Goal: Complete application form

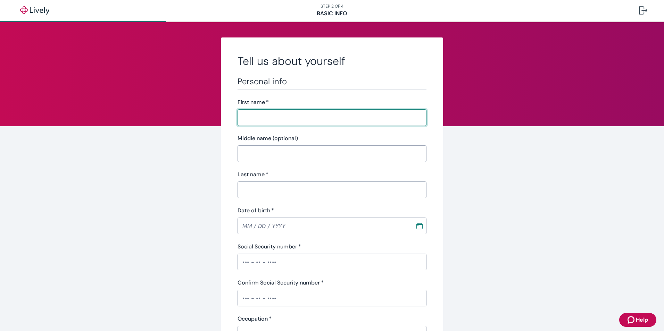
click at [301, 117] on input "First name   *" at bounding box center [332, 118] width 189 height 14
type input "[PERSON_NAME]"
click at [244, 224] on input "MM / DD / YYYY" at bounding box center [324, 226] width 173 height 14
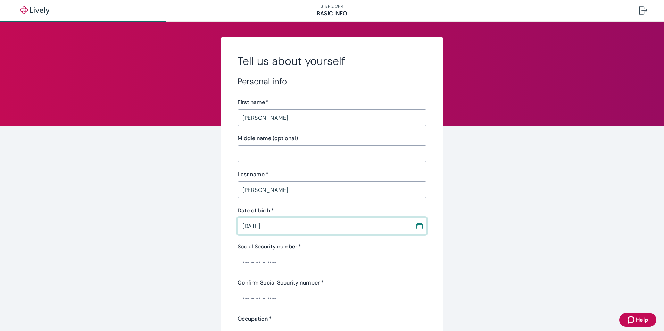
type input "[DATE]"
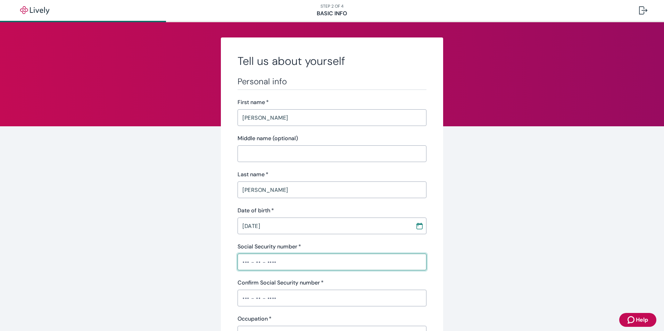
click at [241, 261] on input "Social Security number   *" at bounding box center [332, 262] width 189 height 14
type input "•••-••-2766"
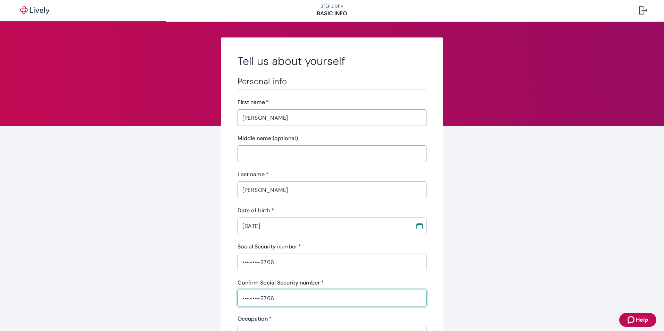
type input "•••-••-2766"
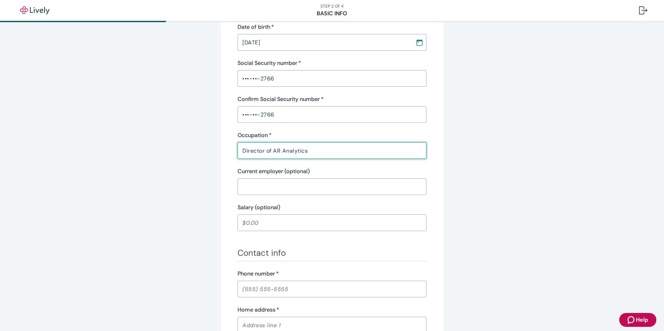
scroll to position [219, 0]
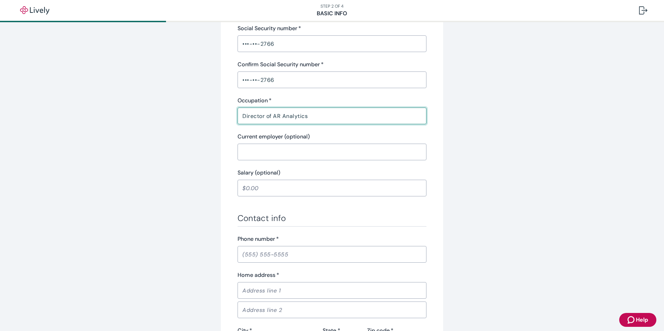
type input "Director of AR Analytics"
click at [244, 256] on input "Phone number   *" at bounding box center [332, 255] width 189 height 14
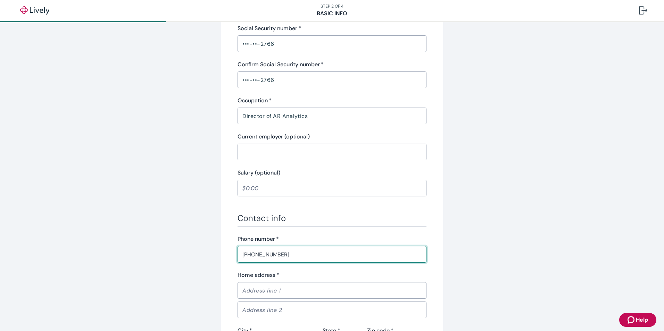
type input "[PHONE_NUMBER]"
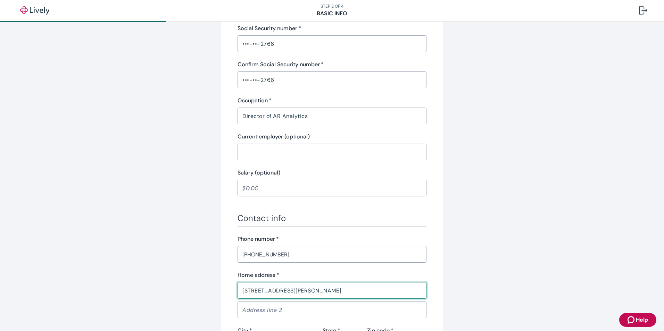
type input "[STREET_ADDRESS][PERSON_NAME]"
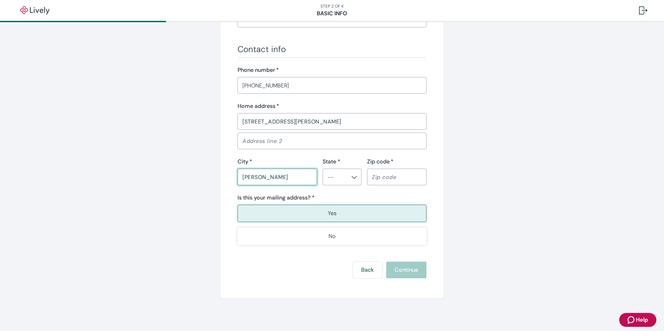
type input "[PERSON_NAME]"
type input "OH"
type input "45365"
click at [315, 216] on button "Yes" at bounding box center [332, 213] width 189 height 17
click at [406, 271] on button "Continue" at bounding box center [406, 270] width 40 height 17
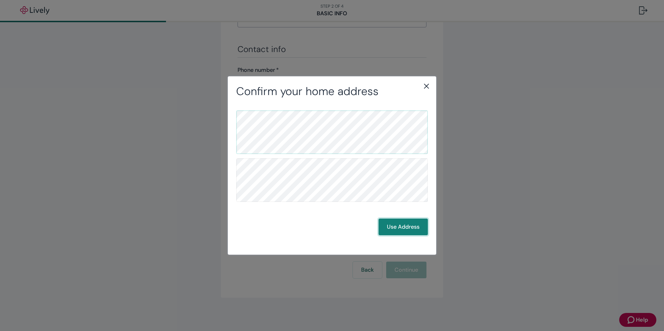
click at [395, 230] on button "Use Address" at bounding box center [403, 227] width 49 height 17
click at [414, 224] on button "Use Address" at bounding box center [403, 227] width 49 height 17
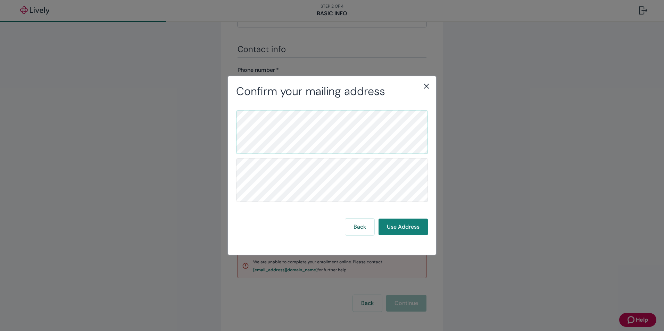
click at [425, 85] on icon "close" at bounding box center [427, 86] width 8 height 8
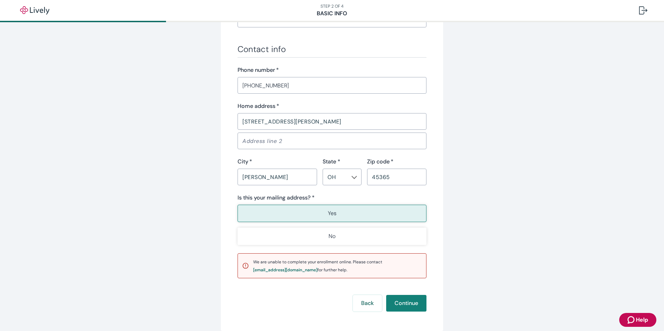
click at [334, 211] on button "Yes" at bounding box center [332, 213] width 189 height 17
click at [405, 305] on button "Continue" at bounding box center [406, 303] width 40 height 17
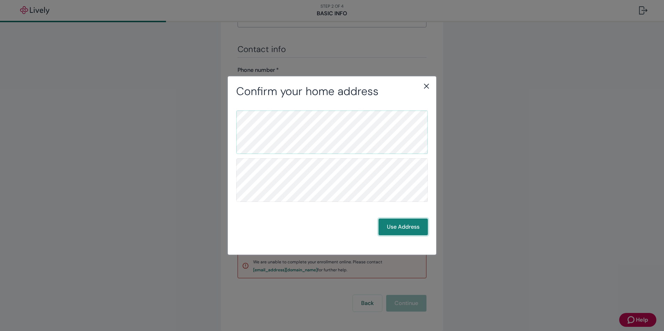
click at [395, 228] on button "Use Address" at bounding box center [403, 227] width 49 height 17
click at [420, 228] on button "Use Address" at bounding box center [403, 227] width 49 height 17
click at [364, 227] on button "Back" at bounding box center [359, 227] width 29 height 17
click at [397, 226] on button "Use Address" at bounding box center [403, 227] width 49 height 17
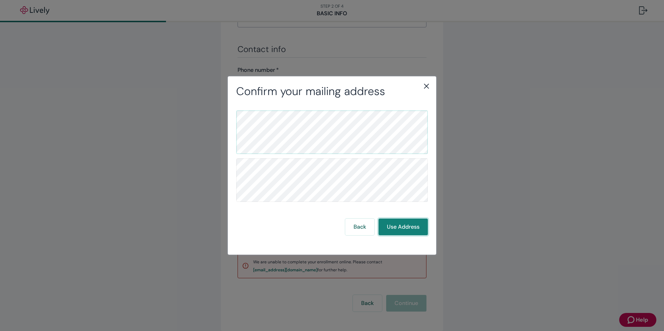
click at [397, 226] on button "Use Address" at bounding box center [403, 227] width 49 height 17
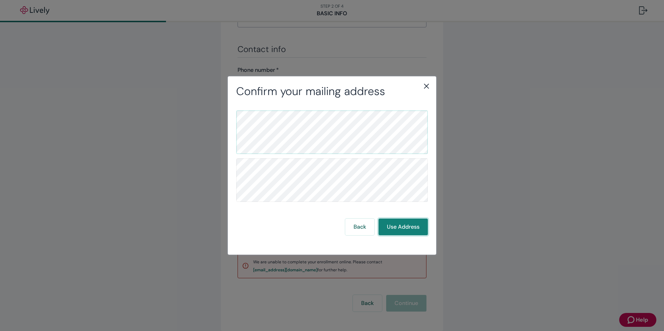
click at [397, 226] on button "Use Address" at bounding box center [403, 227] width 49 height 17
click at [426, 86] on icon "close" at bounding box center [427, 86] width 8 height 8
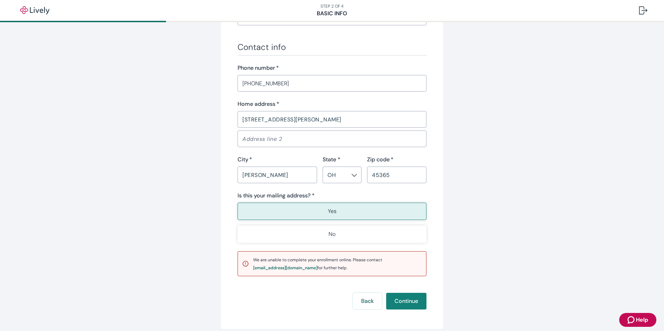
scroll to position [421, 0]
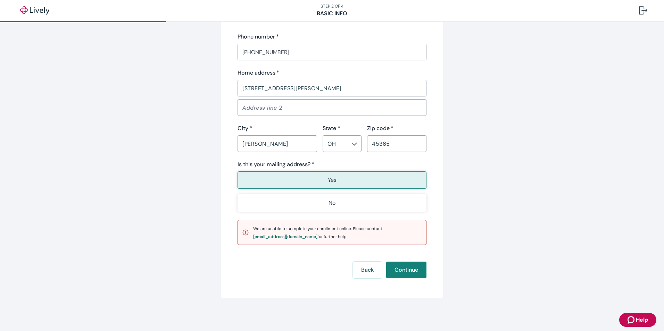
click at [635, 321] on icon "Zendesk support icon" at bounding box center [632, 320] width 8 height 8
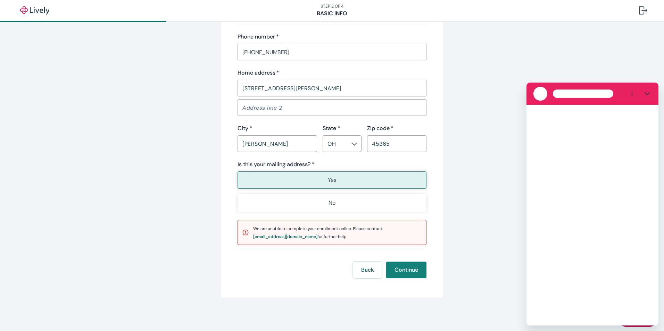
scroll to position [0, 0]
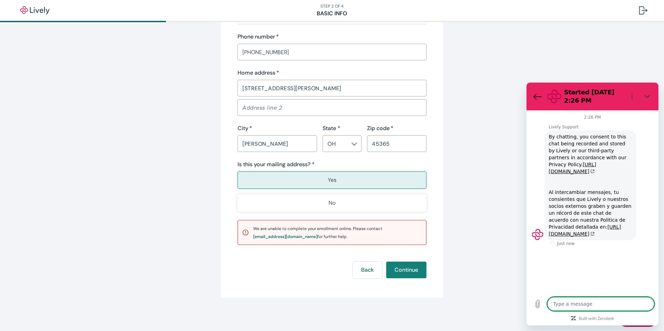
type textarea "x"
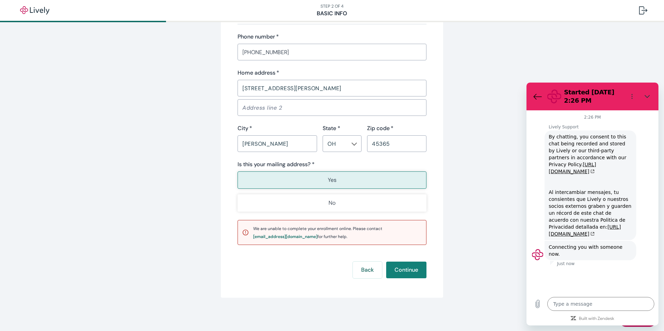
click at [276, 96] on div "[STREET_ADDRESS][PERSON_NAME]" at bounding box center [332, 88] width 189 height 17
drag, startPoint x: 285, startPoint y: 89, endPoint x: 222, endPoint y: 93, distance: 63.0
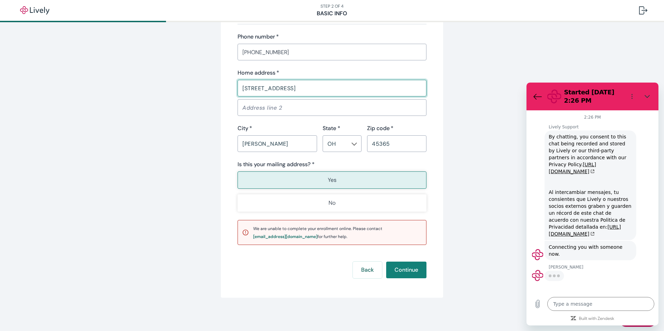
type input "[STREET_ADDRESS]"
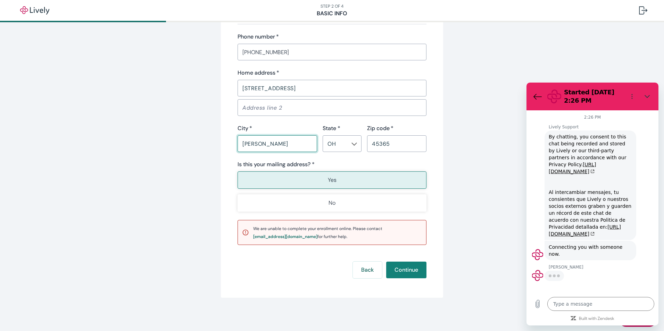
type input "[PERSON_NAME]"
type textarea "x"
click at [394, 141] on input "45365" at bounding box center [396, 144] width 59 height 14
drag, startPoint x: 395, startPoint y: 142, endPoint x: 361, endPoint y: 145, distance: 34.5
click at [362, 145] on div "Zip code   * 45365 ​" at bounding box center [394, 138] width 65 height 28
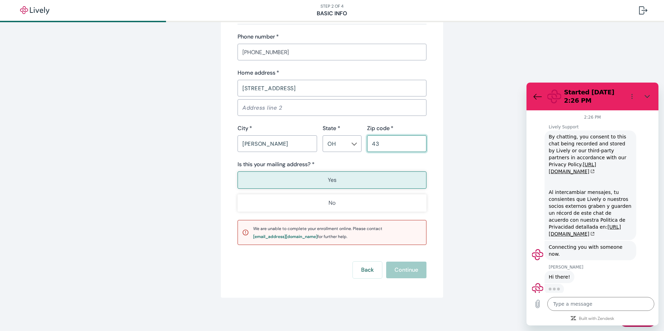
type input "430"
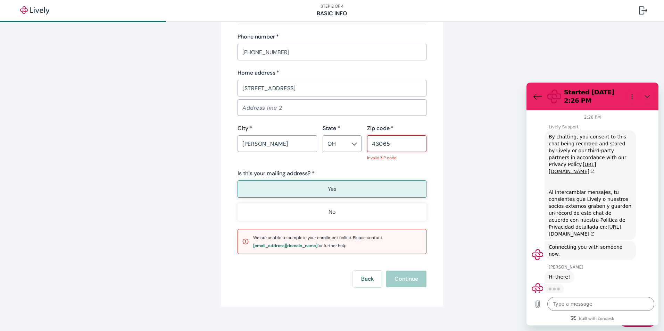
type input "43065"
type textarea "x"
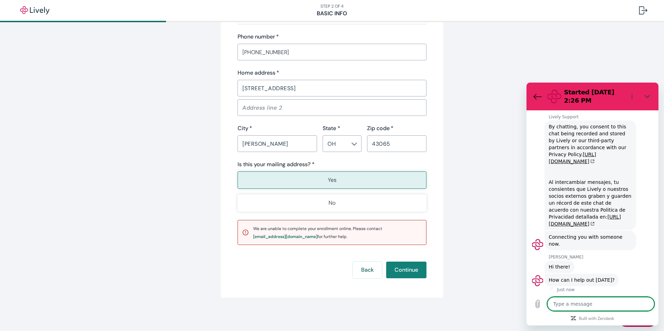
scroll to position [11, 0]
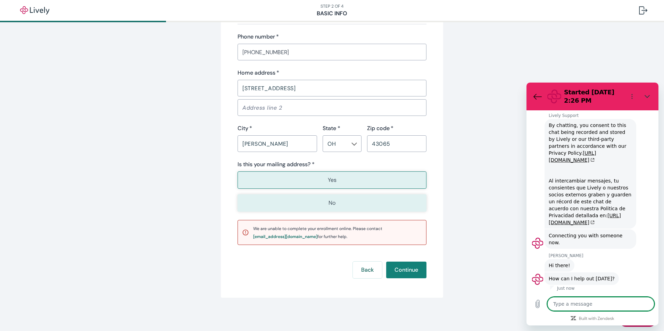
click at [342, 203] on button "No" at bounding box center [332, 203] width 189 height 17
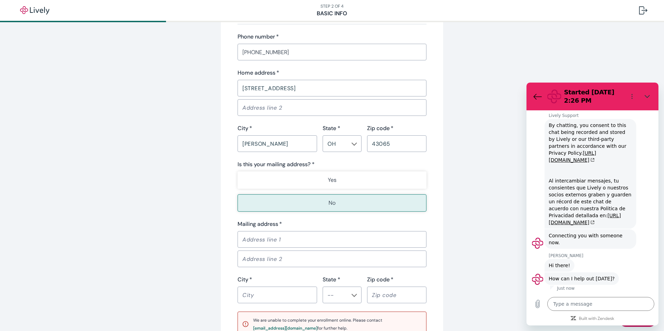
click at [306, 237] on input "Mailing address   *" at bounding box center [332, 240] width 189 height 14
type input "[STREET_ADDRESS][PERSON_NAME]"
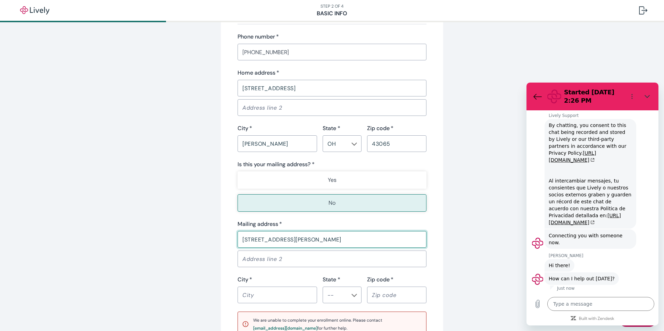
type input "[PERSON_NAME]"
type input "OH"
type input "45365"
click at [424, 253] on input "Address line 2" at bounding box center [332, 259] width 189 height 14
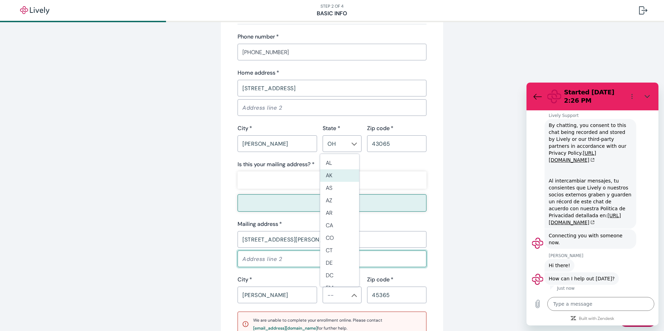
click at [433, 220] on div "Tell us about yourself Personal info First name   * [PERSON_NAME] ​ Middle name…" at bounding box center [332, 2] width 222 height 773
click at [341, 141] on input "OH" at bounding box center [336, 144] width 23 height 10
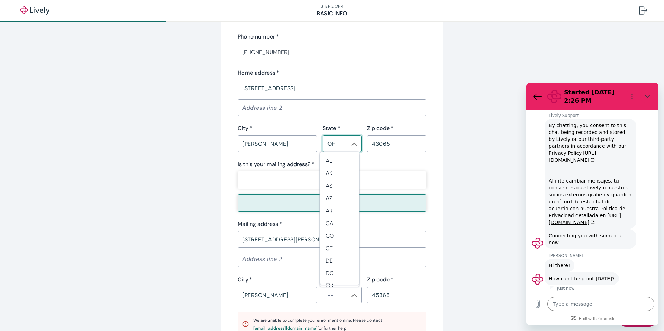
scroll to position [384, 0]
click at [408, 162] on div "Is this your mailing address? *" at bounding box center [332, 165] width 189 height 8
click at [351, 295] on button "Close" at bounding box center [354, 295] width 7 height 7
click at [352, 295] on icon "Chevron icon" at bounding box center [355, 296] width 6 height 6
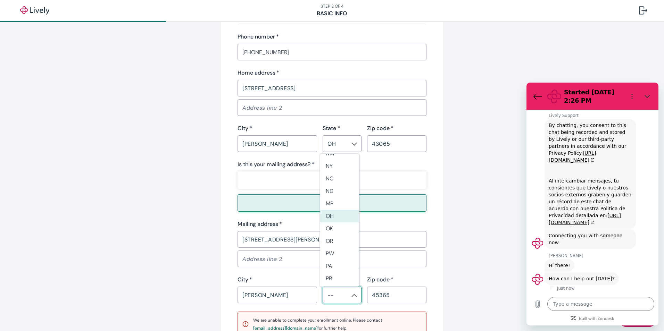
click at [333, 219] on li "OH" at bounding box center [339, 216] width 39 height 13
type input "OH"
click at [440, 280] on div "Tell us about yourself Personal info First name   * [PERSON_NAME] ​ Middle name…" at bounding box center [332, 2] width 222 height 773
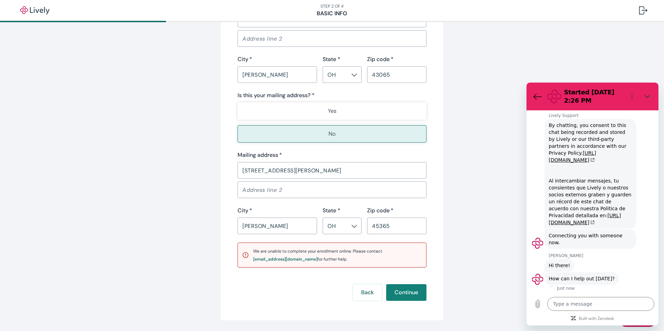
scroll to position [491, 0]
click at [585, 303] on textarea at bounding box center [601, 304] width 107 height 14
type textarea "i"
type textarea "x"
type textarea "i'"
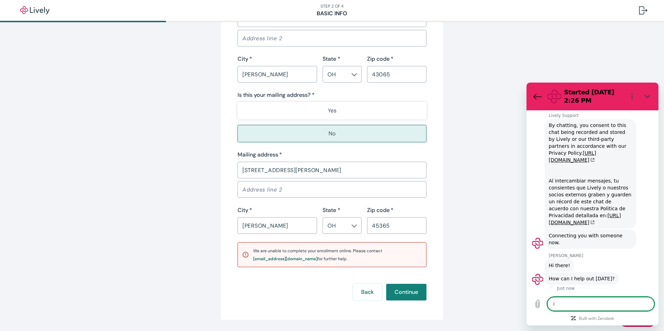
type textarea "x"
type textarea "i'm"
type textarea "x"
type textarea "i'm"
type textarea "x"
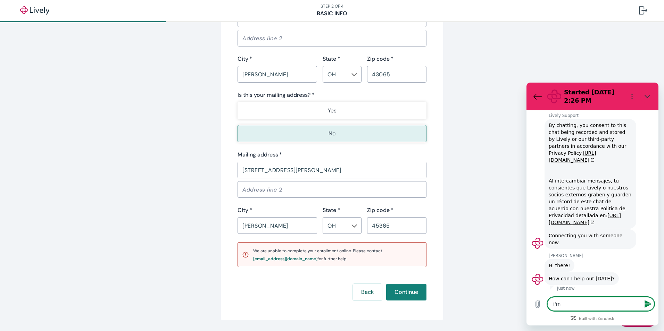
type textarea "i'm a"
type textarea "x"
type textarea "i'm at"
type textarea "x"
type textarea "i'm att"
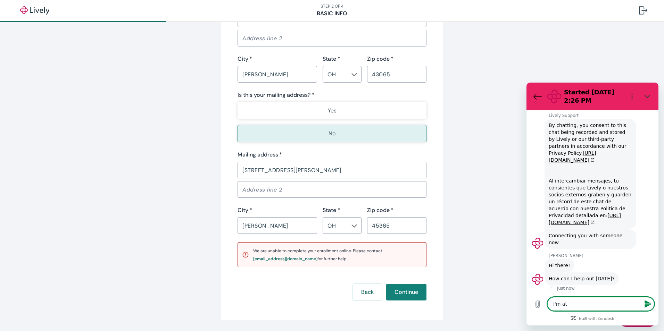
type textarea "x"
type textarea "i'm atte"
type textarea "x"
type textarea "i'm attem"
type textarea "x"
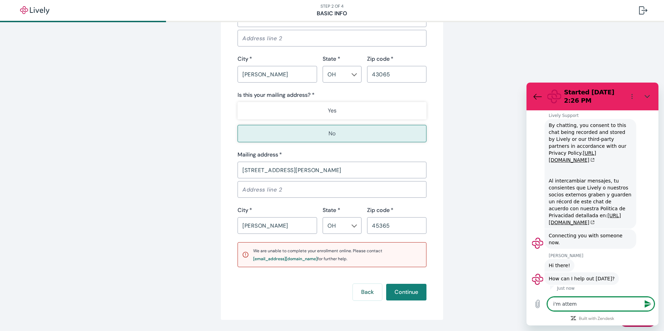
type textarea "i'm attemp"
type textarea "x"
type textarea "i'm attempt"
type textarea "x"
type textarea "i'm attempti"
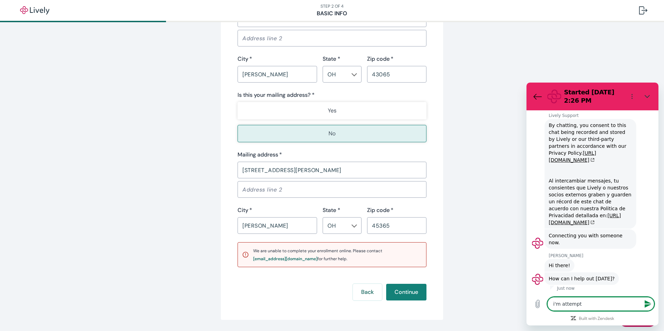
type textarea "x"
type textarea "i'm attemptin"
type textarea "x"
type textarea "i'm attempting"
type textarea "x"
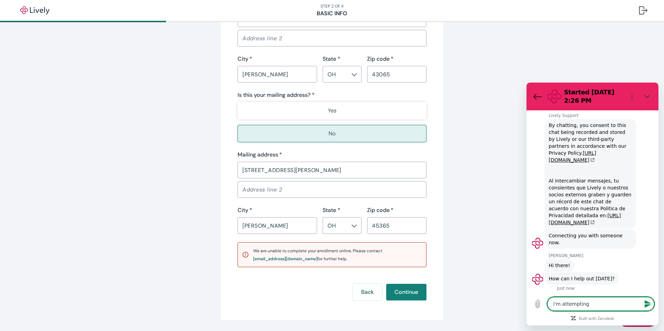
type textarea "i'm attempting"
type textarea "x"
type textarea "i'm attempting t"
type textarea "x"
type textarea "i'm attempting to"
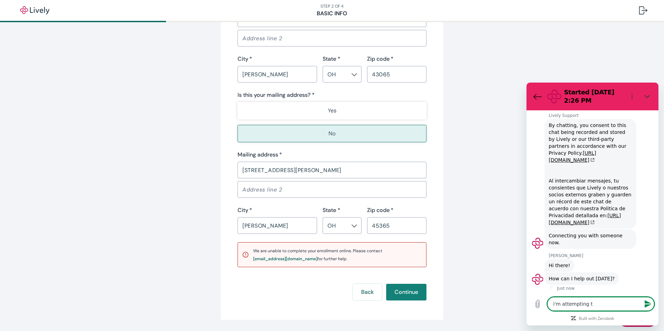
type textarea "x"
type textarea "i'm attempting to"
type textarea "x"
type textarea "i'm attempting to g"
type textarea "x"
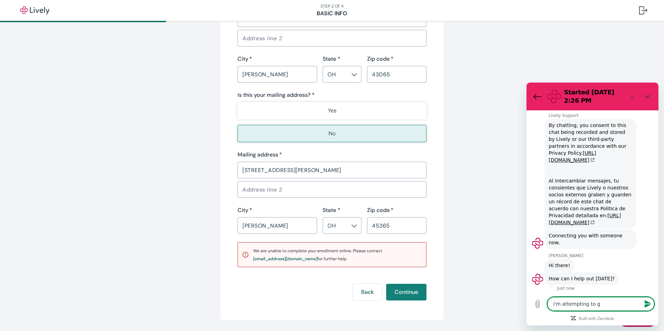
type textarea "i'm attempting to ge"
type textarea "x"
type textarea "i'm attempting to get"
type textarea "x"
type textarea "i'm attempting to get"
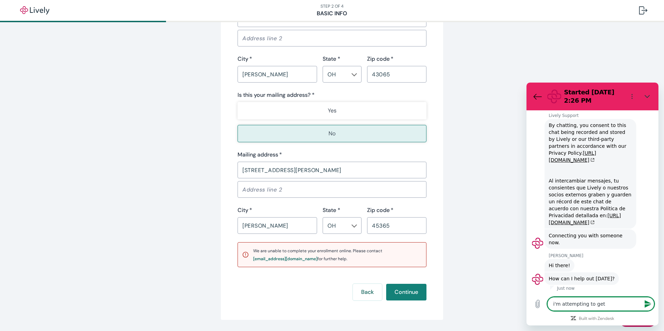
type textarea "x"
type textarea "i'm attempting to get m"
type textarea "x"
type textarea "i'm attempting to get my"
type textarea "x"
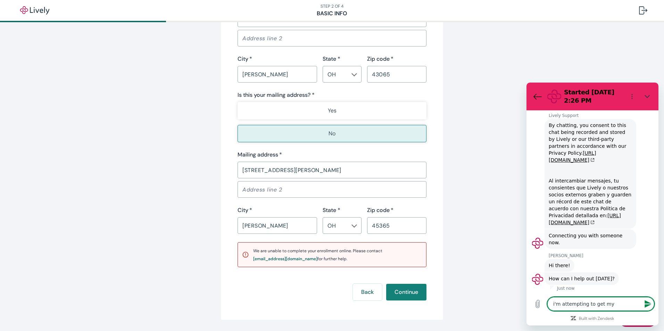
type textarea "i'm attempting to get my"
type textarea "x"
type textarea "i'm attempting to get my b"
type textarea "x"
type textarea "i'm attempting to get my be"
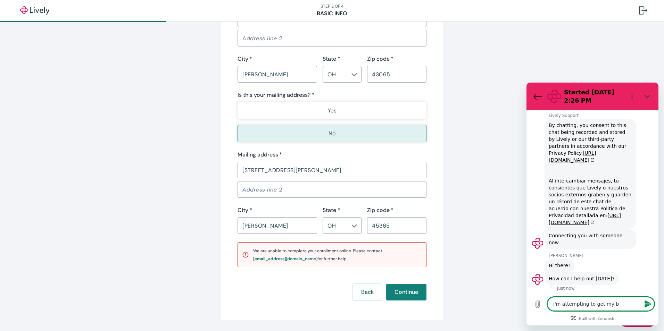
type textarea "x"
type textarea "i'm attempting to get my ben"
type textarea "x"
type textarea "i'm attempting to get my bene"
type textarea "x"
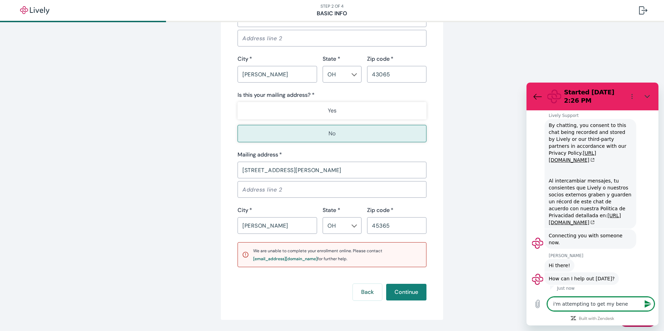
type textarea "i'm attempting to get my benef"
type textarea "x"
type textarea "i'm attempting to get my benefi"
type textarea "x"
type textarea "i'm attempting to get my benefit"
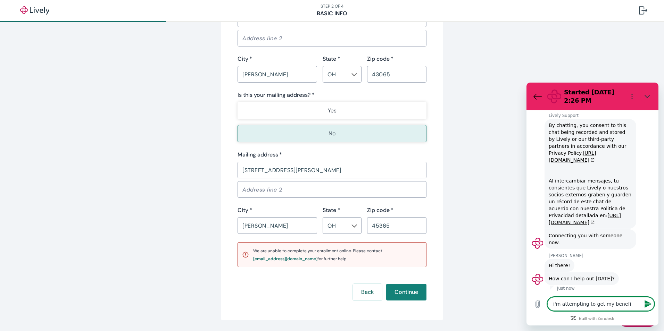
type textarea "x"
type textarea "i'm attempting to get my benefit"
type textarea "x"
type textarea "i'm attempting to get my benefit c"
type textarea "x"
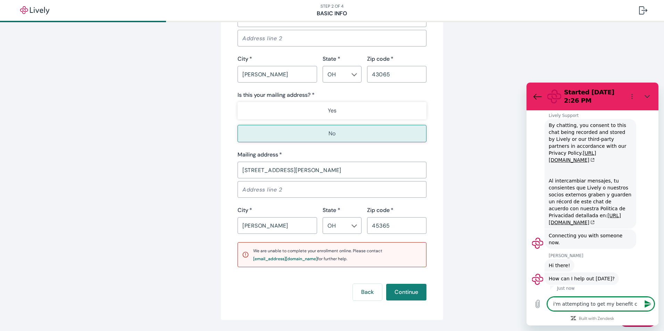
type textarea "i'm attempting to get my benefit ca"
type textarea "x"
type textarea "i'm attempting to get my benefit car"
type textarea "x"
type textarea "i'm attempting to get my benefit card"
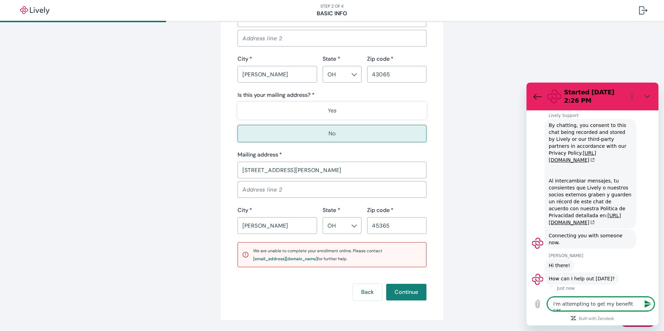
type textarea "x"
type textarea "i'm attempting to get my benefit card"
type textarea "x"
type textarea "i'm attempting to get my benefit card a"
type textarea "x"
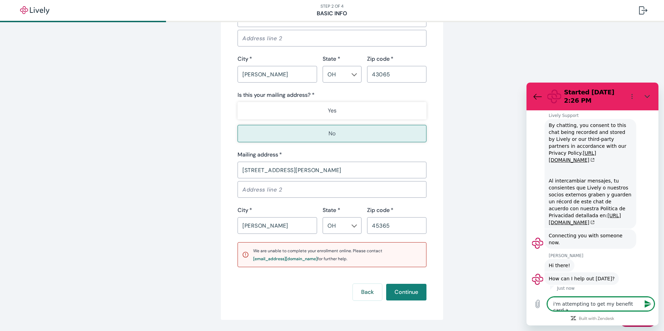
type textarea "i'm attempting to get my benefit card ac"
type textarea "x"
type textarea "i'm attempting to get my benefit card act"
type textarea "x"
type textarea "i'm attempting to get my benefit card acti"
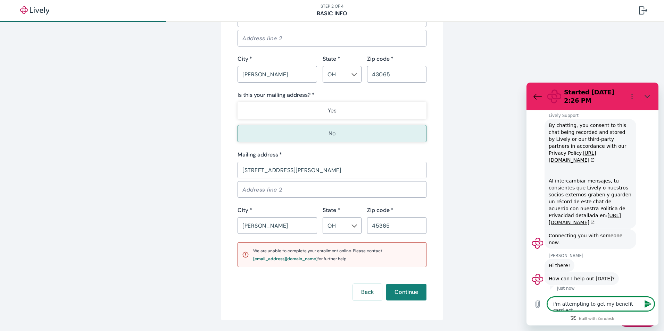
type textarea "x"
type textarea "i'm attempting to get my benefit card activ"
type textarea "x"
type textarea "i'm attempting to get my benefit card activa"
type textarea "x"
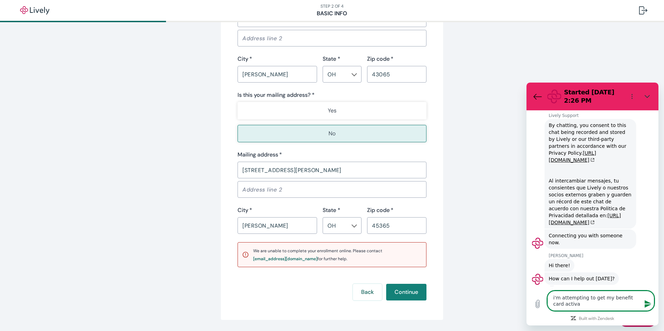
type textarea "i'm attempting to get my benefit card activat"
type textarea "x"
type textarea "i'm attempting to get my benefit card activate"
type textarea "x"
type textarea "i'm attempting to get my benefit card activated"
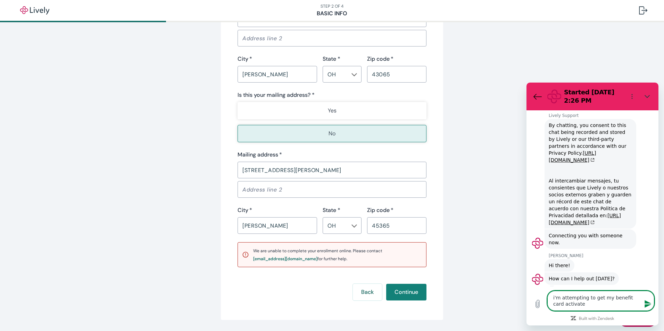
type textarea "x"
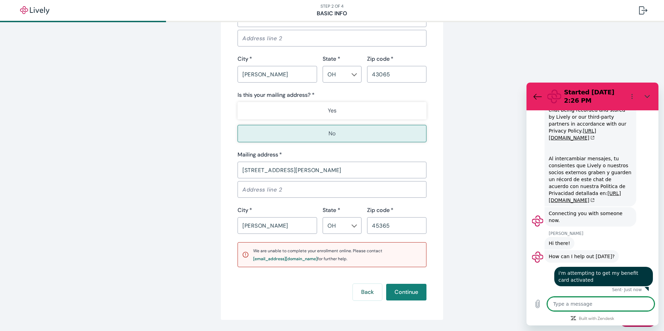
scroll to position [35, 0]
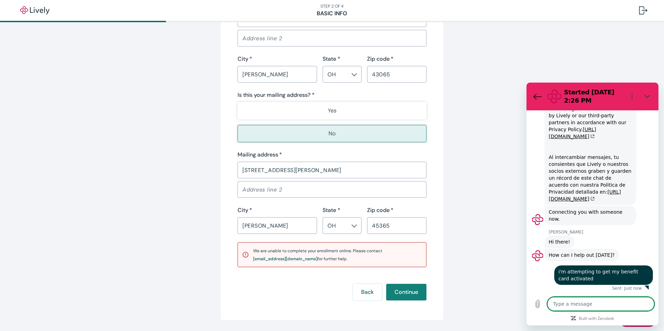
type textarea "b"
type textarea "x"
type textarea "bu"
type textarea "x"
type textarea "but"
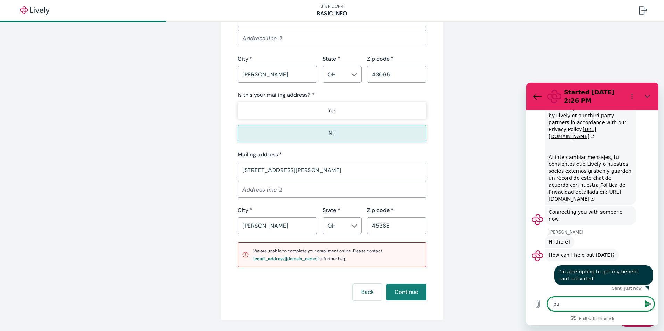
type textarea "x"
type textarea "but"
type textarea "x"
type textarea "but a"
type textarea "x"
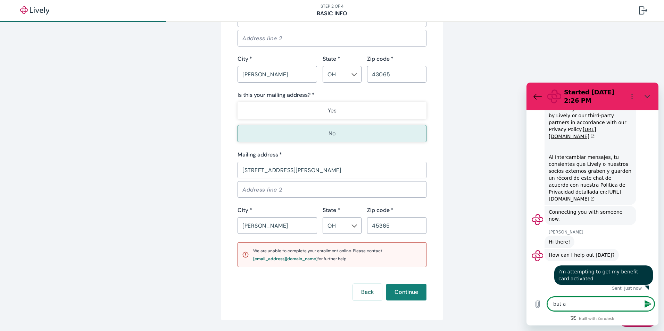
type textarea "but am"
type textarea "x"
type textarea "but am"
type textarea "x"
type textarea "but am h"
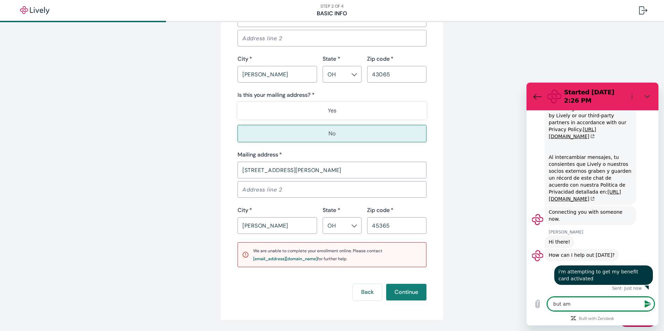
type textarea "x"
type textarea "but am ha"
type textarea "x"
type textarea "but am hav"
type textarea "x"
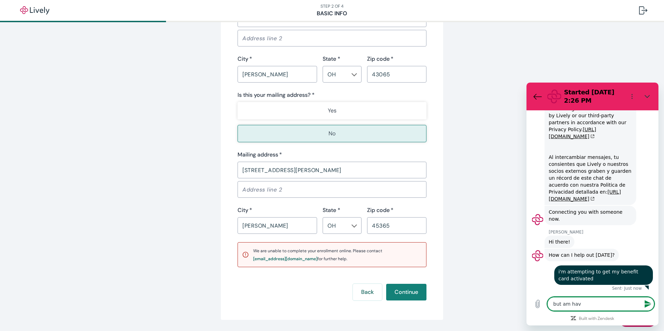
type textarea "but am havi"
type textarea "x"
type textarea "but am havin"
type textarea "x"
type textarea "but am having"
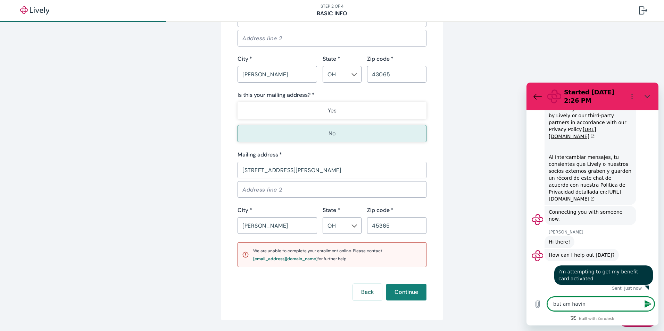
type textarea "x"
type textarea "but am having"
type textarea "x"
type textarea "but am having i"
type textarea "x"
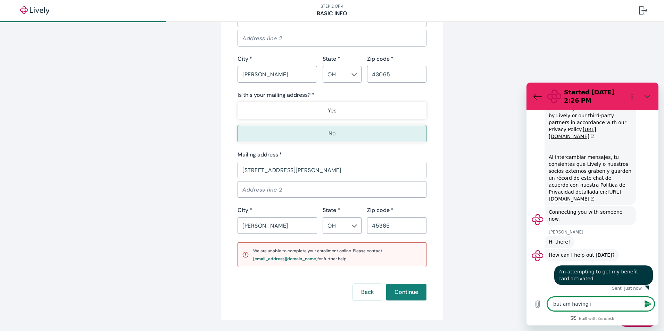
type textarea "but am having is"
type textarea "x"
type textarea "but am having iss"
type textarea "x"
type textarea "but am having issu"
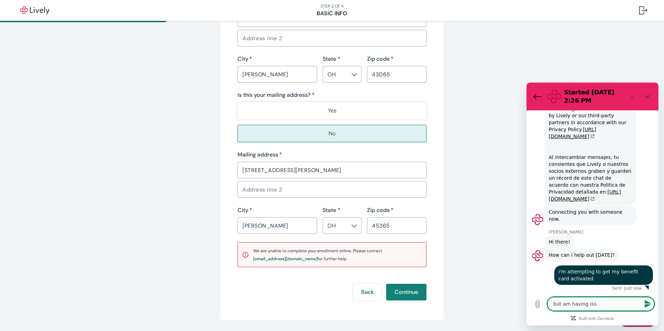
type textarea "x"
type textarea "but am having issue"
type textarea "x"
type textarea "but am having issues"
type textarea "x"
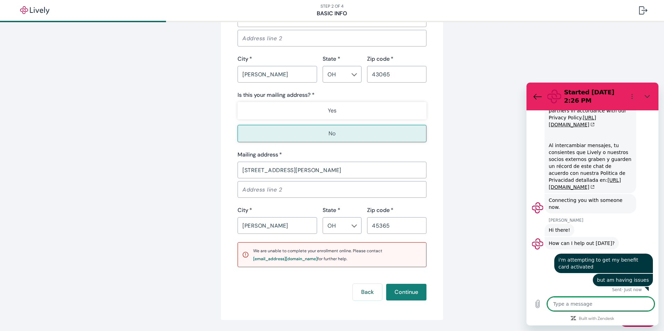
scroll to position [48, 0]
click at [403, 295] on button "Continue" at bounding box center [406, 292] width 40 height 17
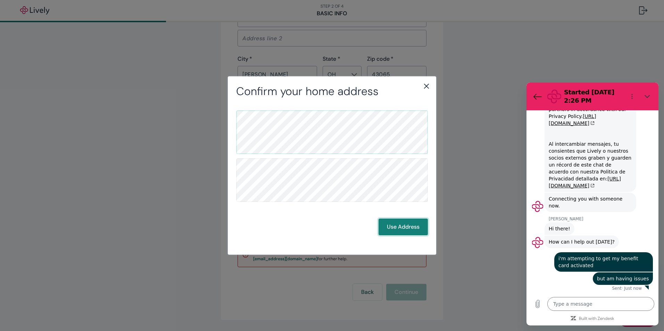
click at [392, 231] on button "Use Address" at bounding box center [403, 227] width 49 height 17
click at [404, 229] on button "Use Address" at bounding box center [403, 227] width 49 height 17
click at [425, 86] on icon "close" at bounding box center [427, 86] width 8 height 8
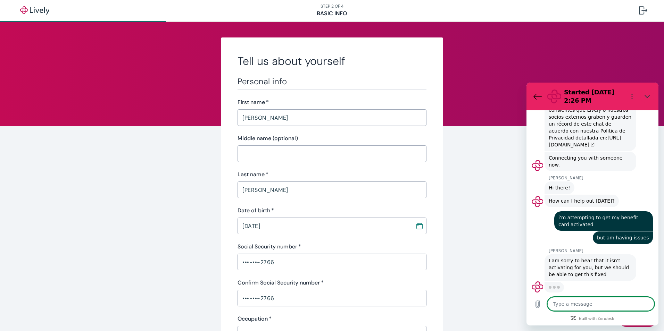
scroll to position [89, 0]
type textarea "x"
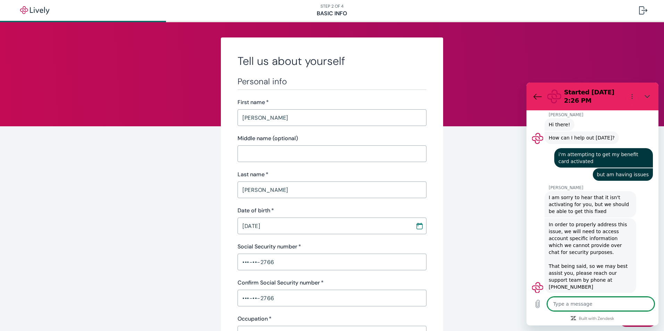
scroll to position [154, 0]
type textarea "o"
type textarea "x"
type textarea "ok"
type textarea "x"
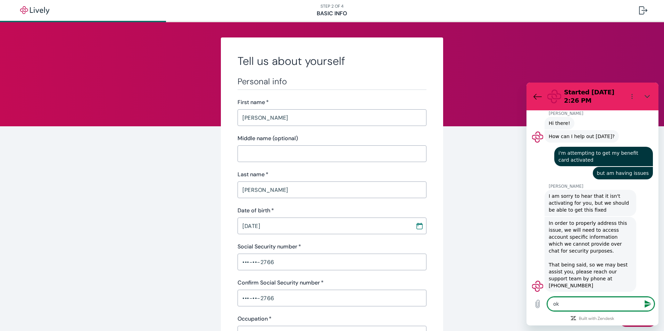
type textarea "oka"
type textarea "x"
type textarea "okay"
type textarea "x"
type textarea "okay"
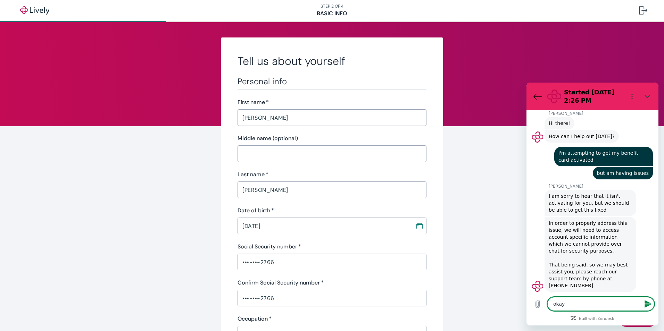
type textarea "x"
type textarea "okay t"
type textarea "x"
type textarea "okay th"
type textarea "x"
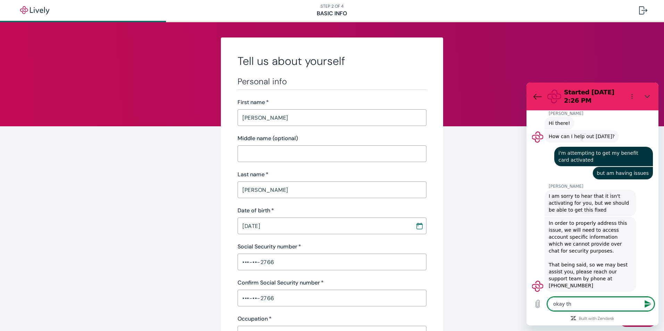
type textarea "okay tha"
type textarea "x"
type textarea "okay than"
type textarea "x"
type textarea "okay thank"
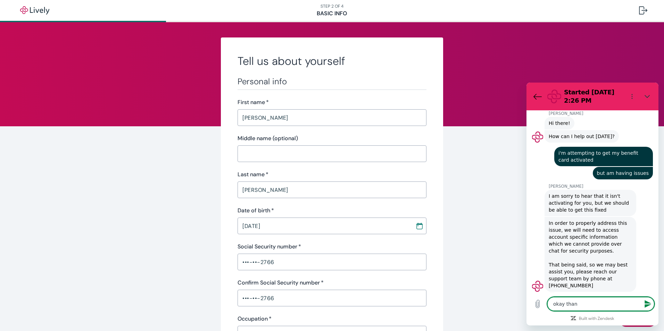
type textarea "x"
type textarea "okay thank"
type textarea "x"
type textarea "okay thank y"
type textarea "x"
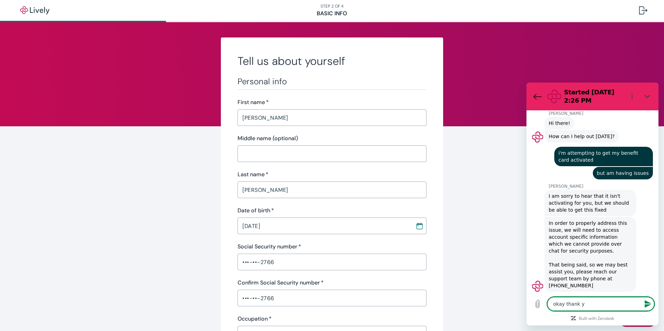
type textarea "okay thank yo"
type textarea "x"
type textarea "okay thank you"
type textarea "x"
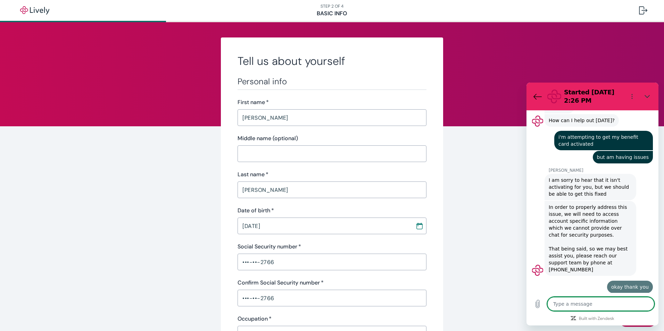
type textarea "x"
click at [538, 98] on icon "Back to the conversation list" at bounding box center [538, 96] width 8 height 8
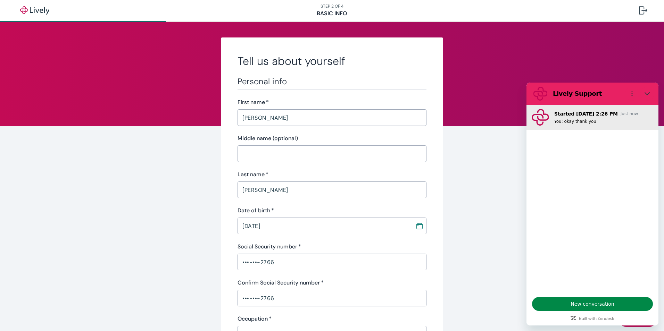
click at [567, 115] on p "Started [DATE] 2:26 PM" at bounding box center [587, 113] width 64 height 7
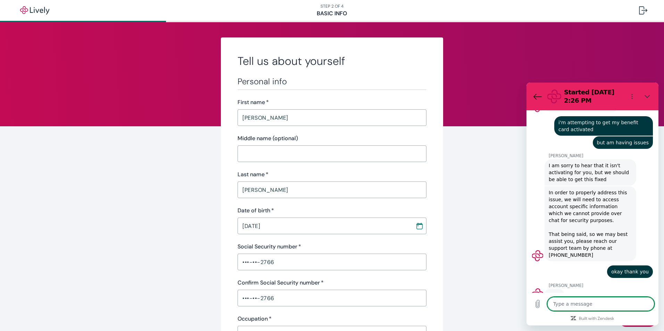
scroll to position [184, 0]
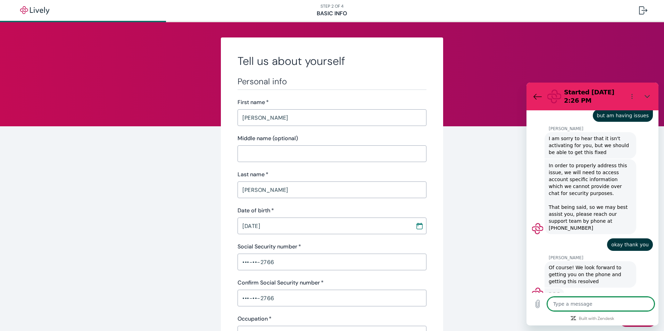
scroll to position [211, 0]
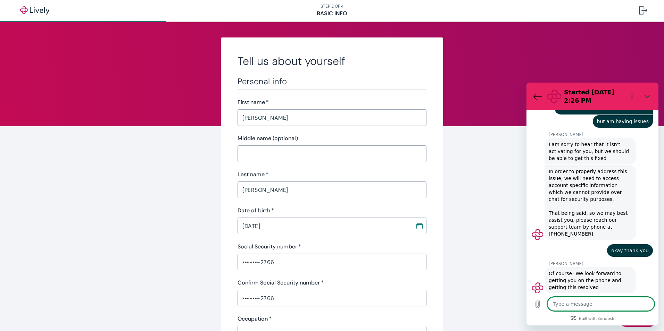
type textarea "x"
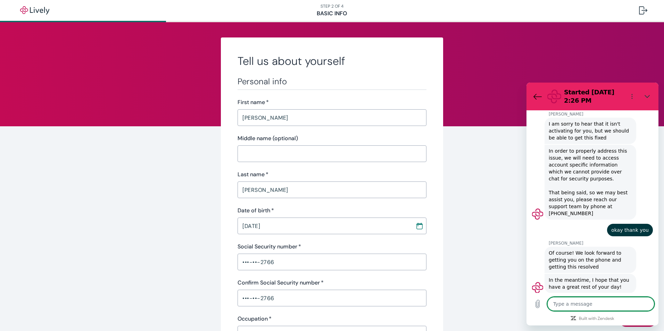
scroll to position [228, 0]
click at [580, 303] on textarea at bounding box center [601, 304] width 107 height 14
type textarea "y"
type textarea "x"
type textarea "yo"
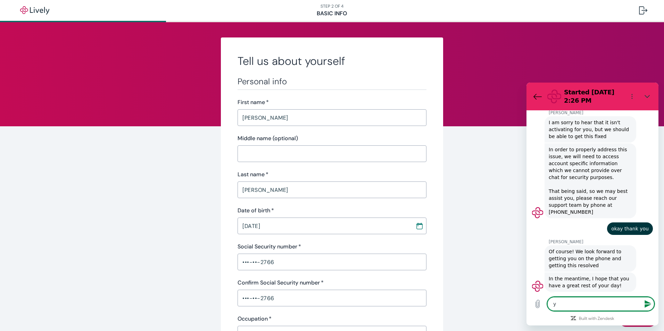
type textarea "x"
type textarea "you"
type textarea "x"
type textarea "you"
type textarea "x"
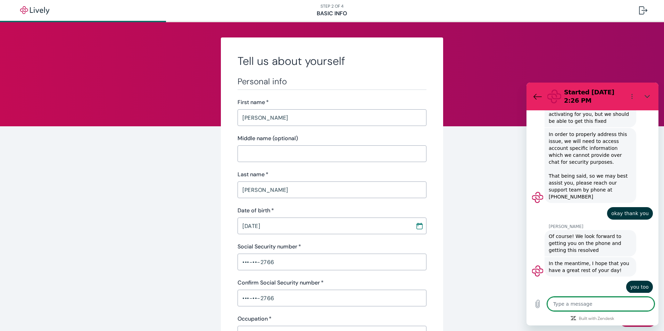
scroll to position [244, 0]
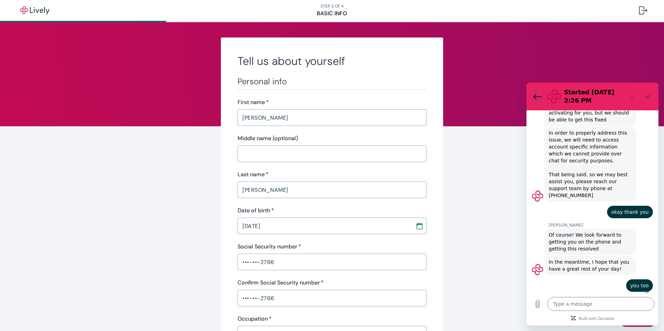
click at [535, 98] on icon "Back to the conversation list" at bounding box center [538, 96] width 8 height 5
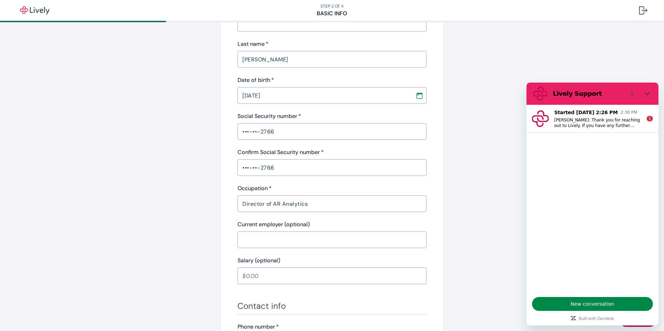
scroll to position [0, 0]
